Goal: Navigation & Orientation: Find specific page/section

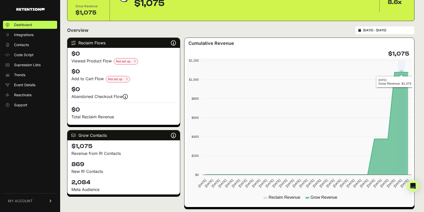
scroll to position [50, 0]
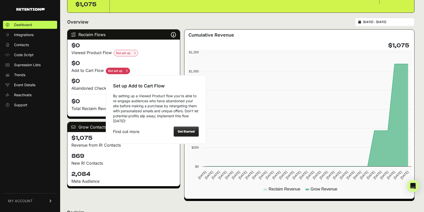
click at [116, 56] on input "checkbox" at bounding box center [126, 53] width 24 height 7
checkbox input "true"
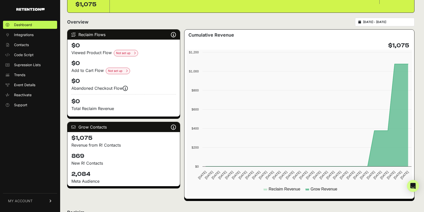
click at [95, 90] on div "Abandoned Checkout Flow Events are firing, and revenue is coming soon! Reclaim …" at bounding box center [123, 88] width 105 height 6
click at [151, 82] on h4 "$0" at bounding box center [123, 81] width 105 height 8
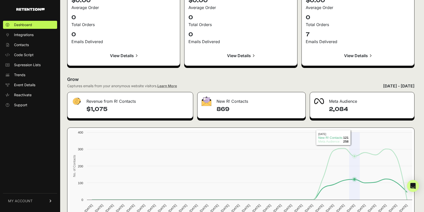
scroll to position [552, 0]
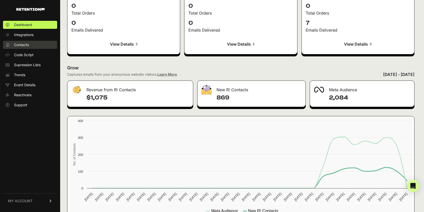
click at [26, 47] on link "Contacts" at bounding box center [30, 45] width 54 height 8
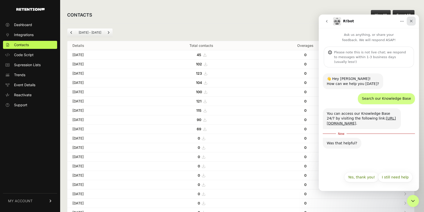
click at [413, 20] on icon "Close" at bounding box center [412, 21] width 4 height 4
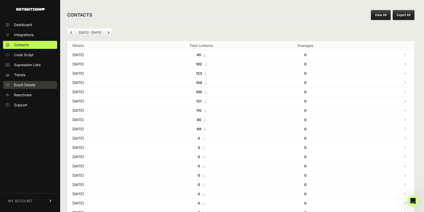
click at [35, 86] on span "Event Details" at bounding box center [24, 85] width 21 height 5
click at [16, 84] on span "Event Details" at bounding box center [24, 85] width 21 height 5
click at [32, 86] on span "Event Details" at bounding box center [24, 85] width 21 height 5
click at [11, 83] on link "Event Details" at bounding box center [30, 85] width 54 height 8
click at [19, 73] on span "Trends" at bounding box center [19, 74] width 11 height 5
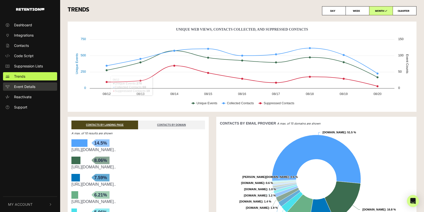
click at [28, 88] on span "Event Details" at bounding box center [24, 86] width 21 height 5
click at [28, 95] on span "Reactivate" at bounding box center [23, 96] width 18 height 5
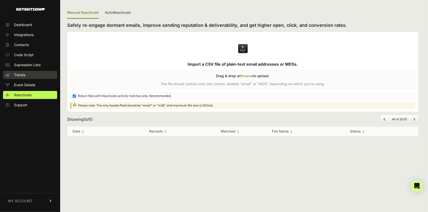
click at [26, 77] on link "Trends" at bounding box center [30, 75] width 54 height 8
click at [26, 86] on span "Event Details" at bounding box center [24, 85] width 21 height 5
click at [25, 26] on span "Dashboard" at bounding box center [23, 24] width 18 height 5
click at [27, 25] on span "Dashboard" at bounding box center [23, 24] width 18 height 5
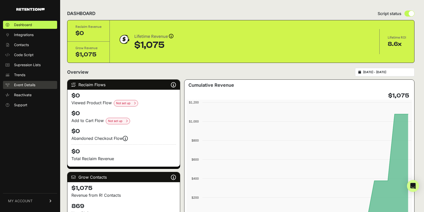
click at [16, 88] on link "Event Details" at bounding box center [30, 85] width 54 height 8
